Goal: Information Seeking & Learning: Find specific fact

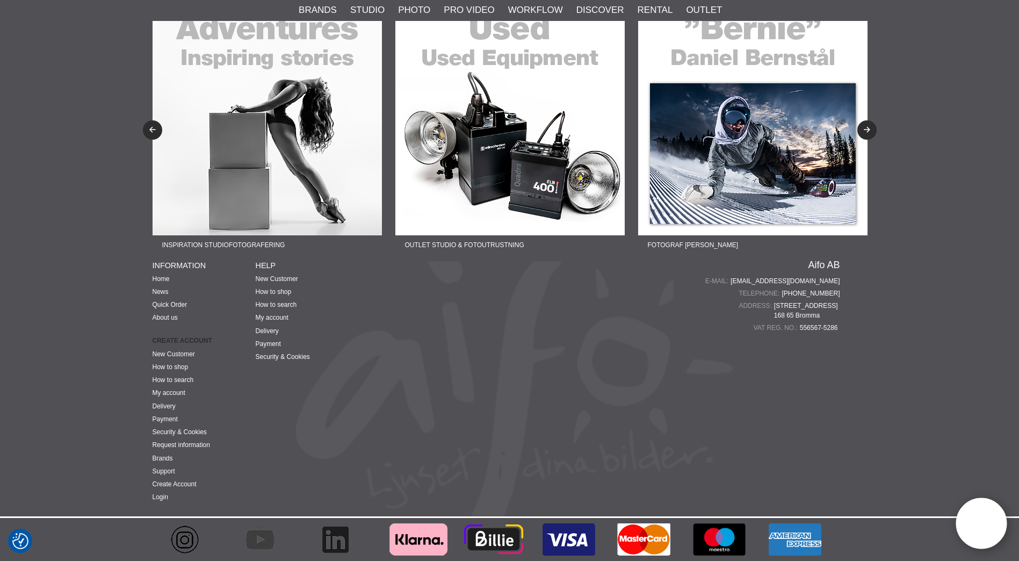
scroll to position [2697, 0]
click at [162, 496] on link "Login" at bounding box center [161, 497] width 16 height 8
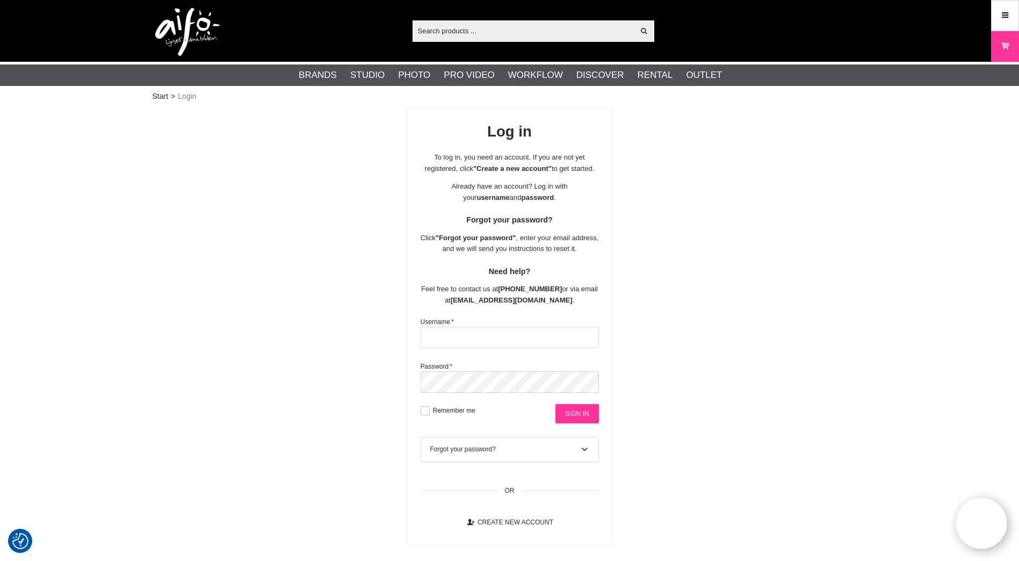
type input "[EMAIL_ADDRESS][DOMAIN_NAME][PERSON_NAME]"
click at [579, 423] on input "Sign in" at bounding box center [577, 413] width 44 height 19
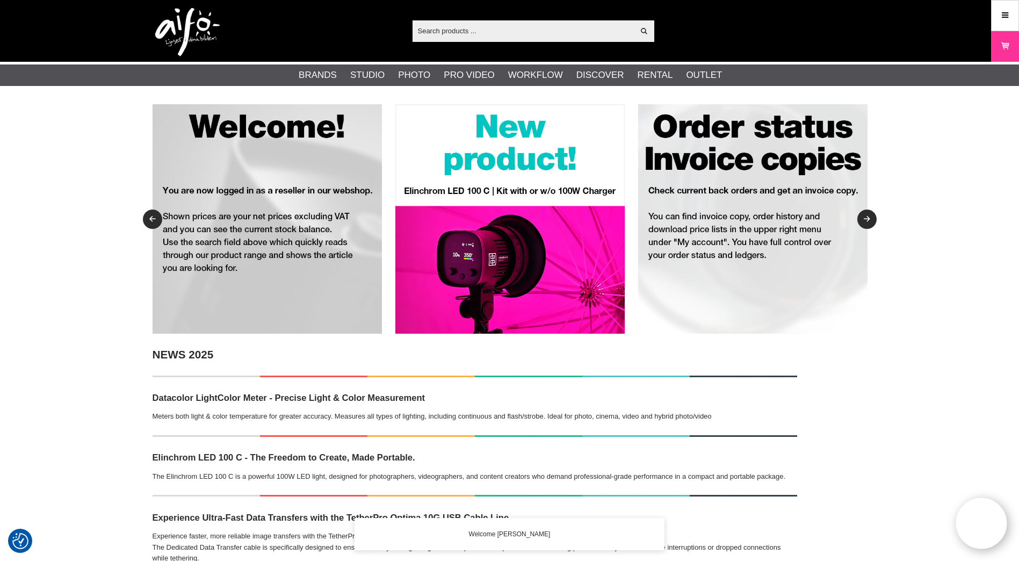
click at [432, 32] on input "text" at bounding box center [523, 31] width 222 height 16
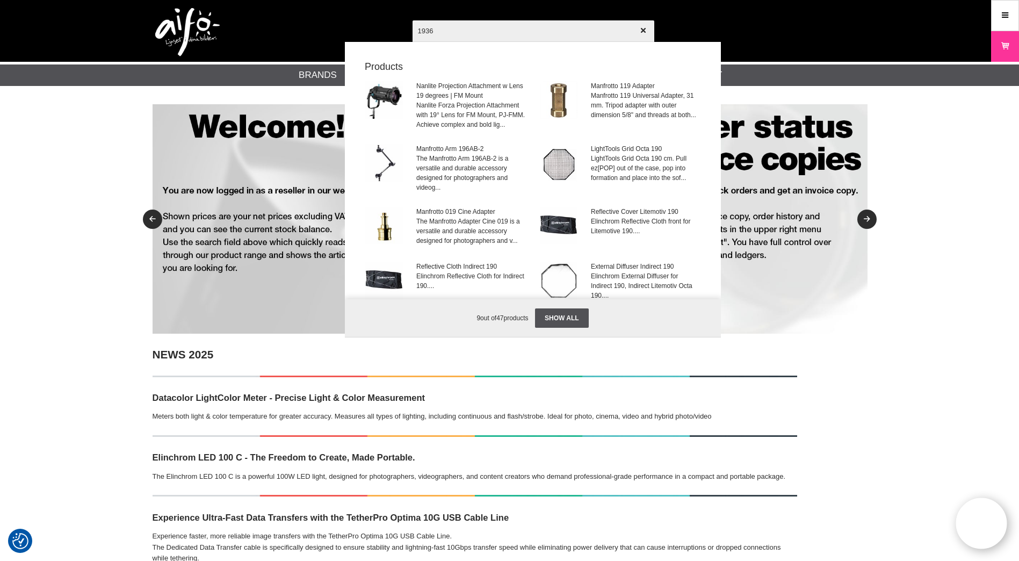
type input "19367"
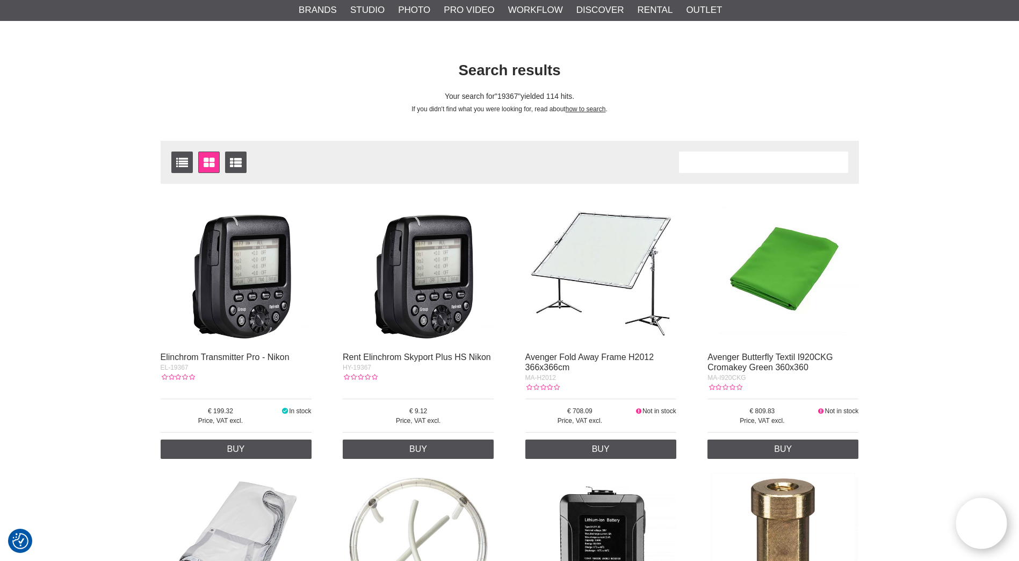
scroll to position [107, 0]
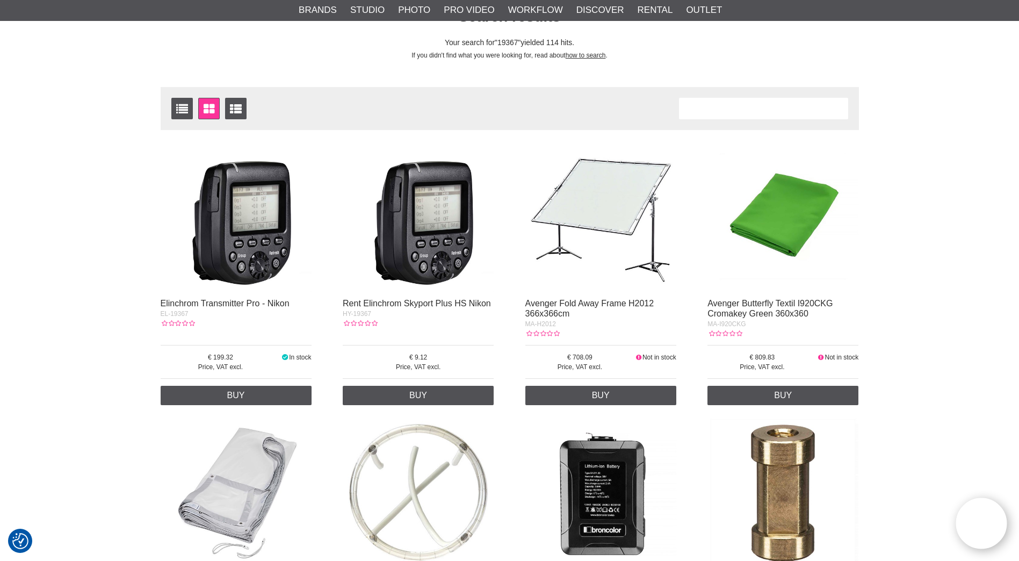
click at [269, 237] on img at bounding box center [236, 216] width 151 height 151
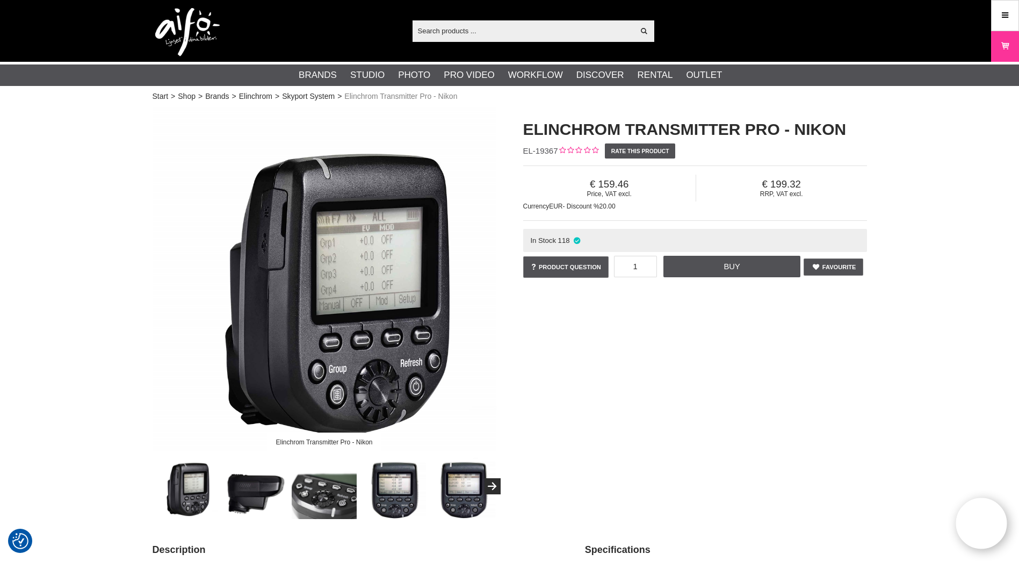
click at [841, 127] on h1 "Elinchrom Transmitter Pro - Nikon" at bounding box center [695, 129] width 344 height 23
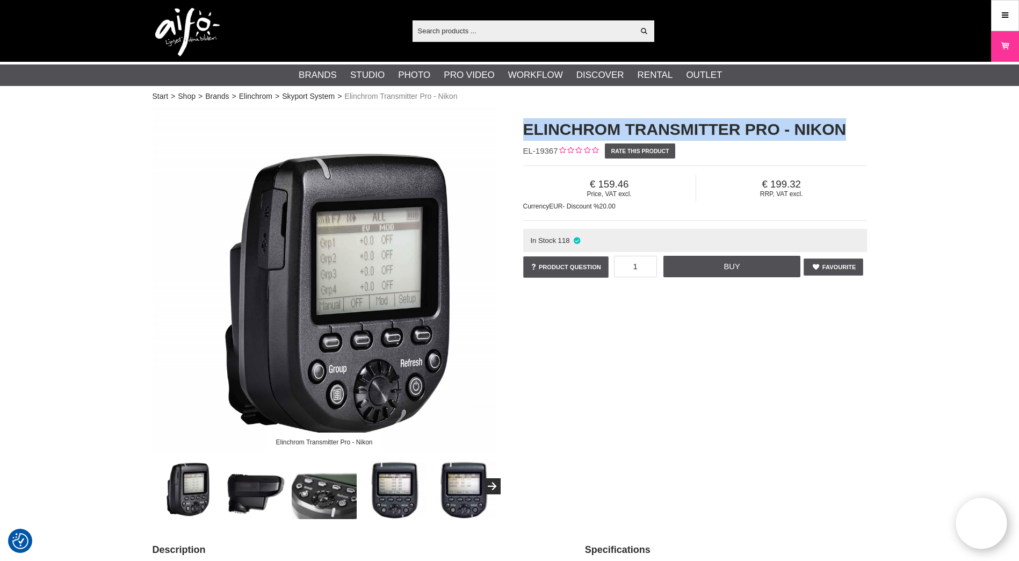
drag, startPoint x: 841, startPoint y: 127, endPoint x: 523, endPoint y: 133, distance: 317.5
click at [523, 133] on h1 "Elinchrom Transmitter Pro - Nikon" at bounding box center [695, 129] width 344 height 23
copy h1 "Elinchrom Transmitter Pro - Nikon"
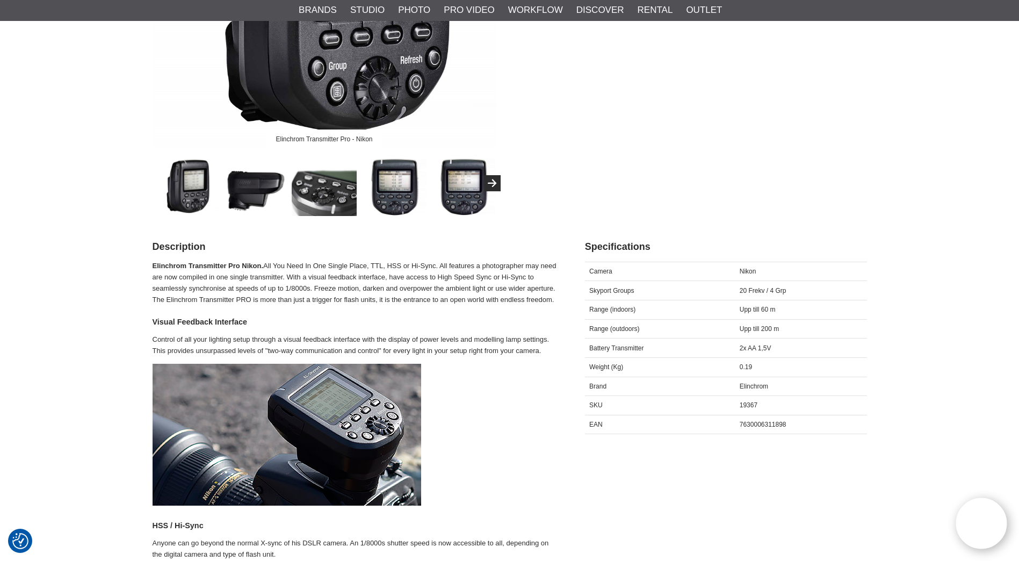
scroll to position [322, 0]
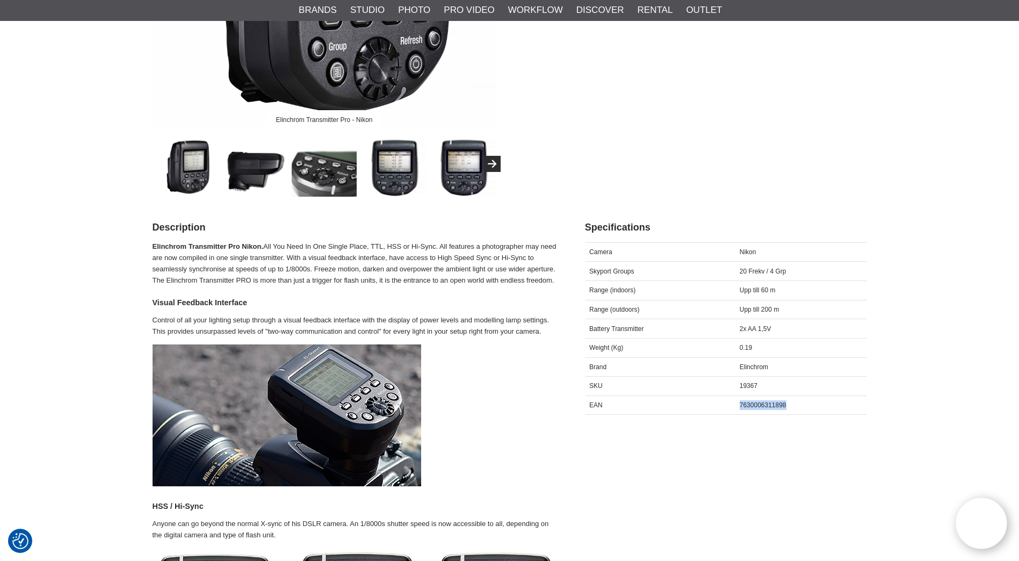
drag, startPoint x: 791, startPoint y: 404, endPoint x: 740, endPoint y: 407, distance: 51.7
click at [740, 407] on div "7630006311898" at bounding box center [801, 404] width 132 height 19
copy span "7630006311898"
